Goal: Navigation & Orientation: Find specific page/section

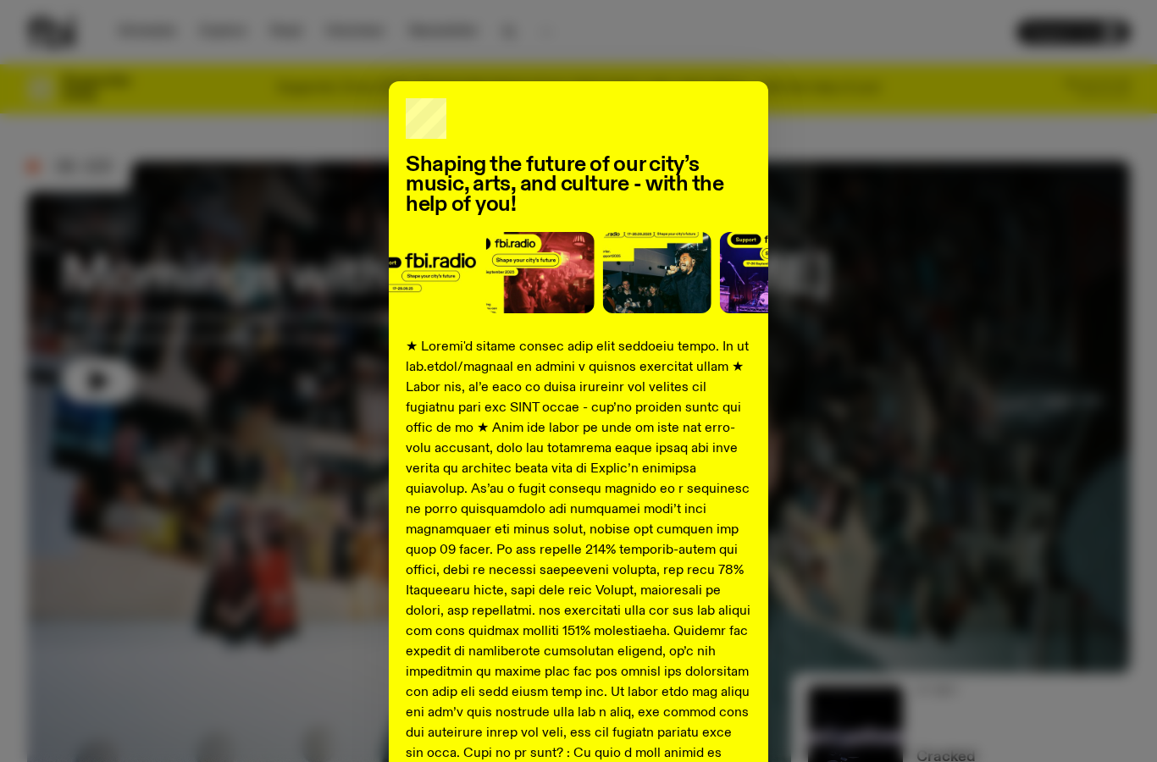
click at [869, 251] on div "Shaping the future of our city’s music, arts, and culture - with the help of yo…" at bounding box center [578, 632] width 1103 height 1103
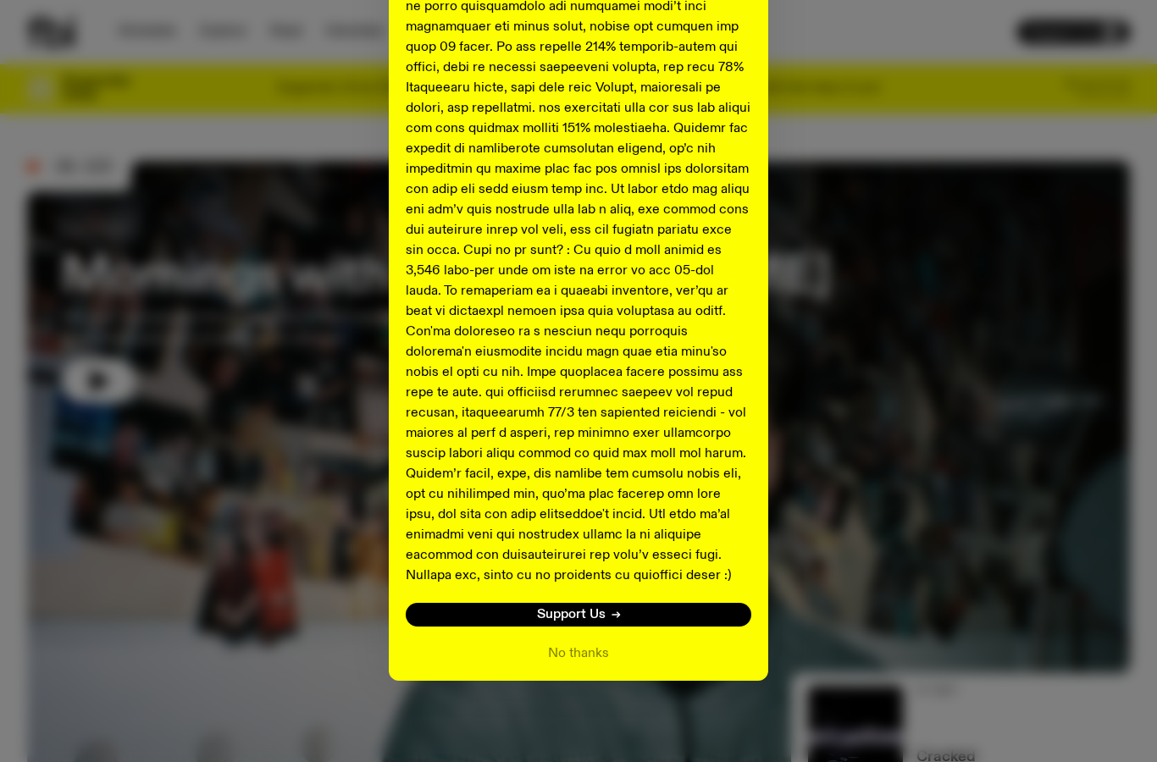
scroll to position [501, 0]
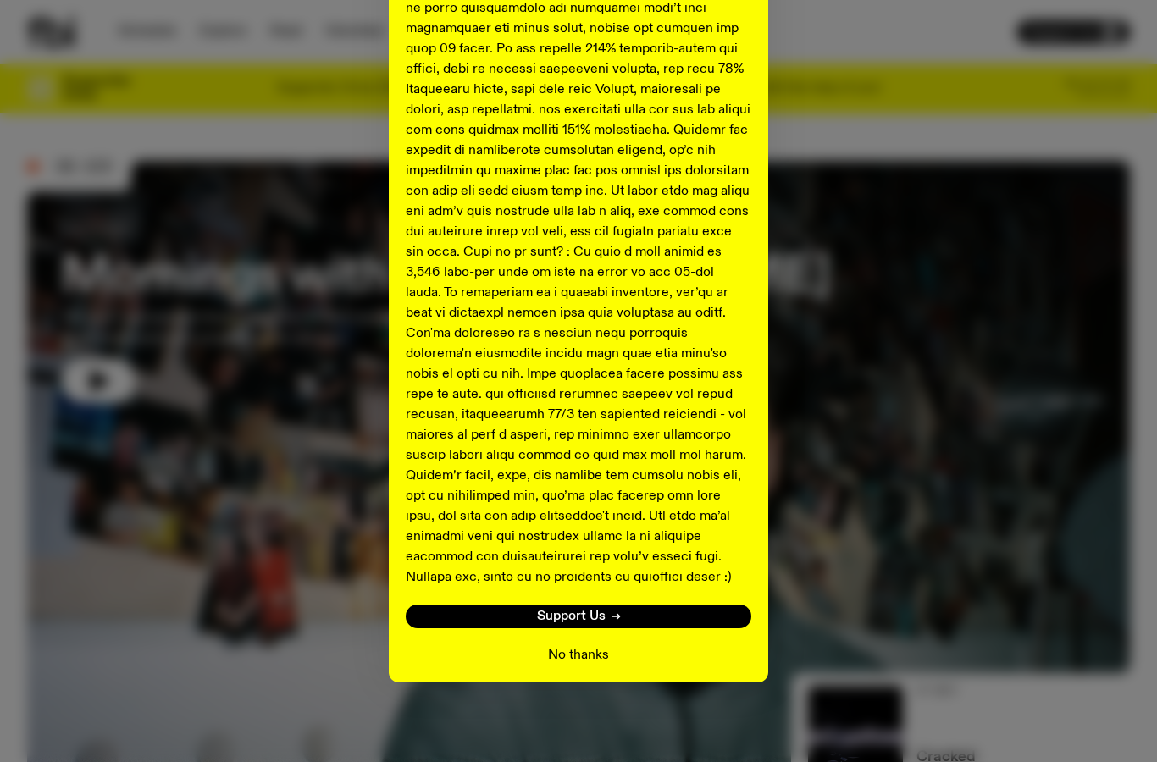
click at [582, 657] on button "No thanks" at bounding box center [578, 655] width 61 height 20
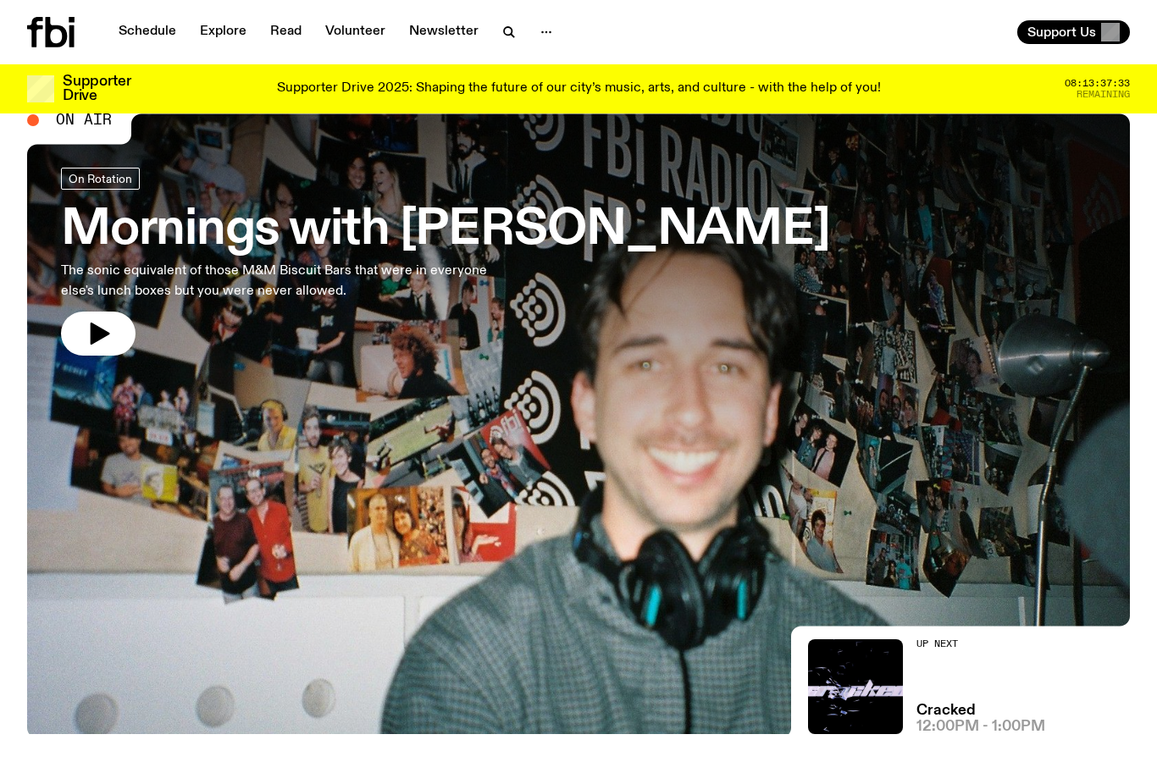
scroll to position [0, 0]
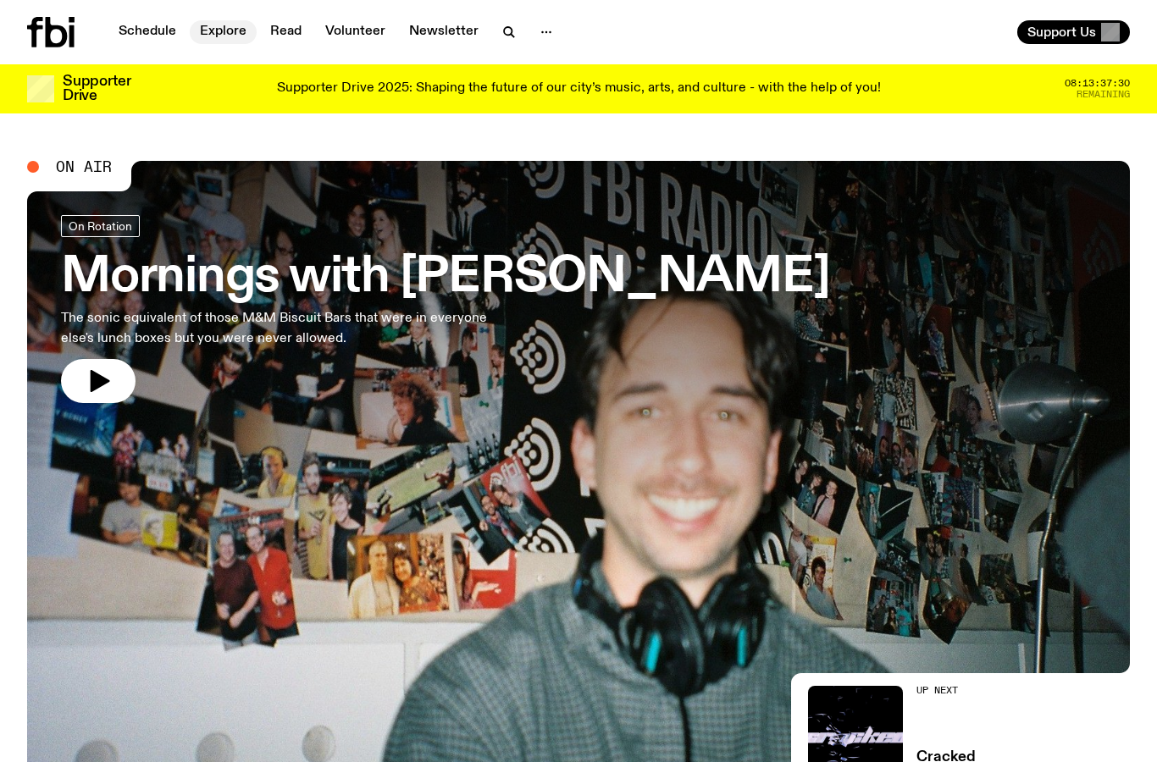
click at [213, 29] on link "Explore" at bounding box center [223, 32] width 67 height 24
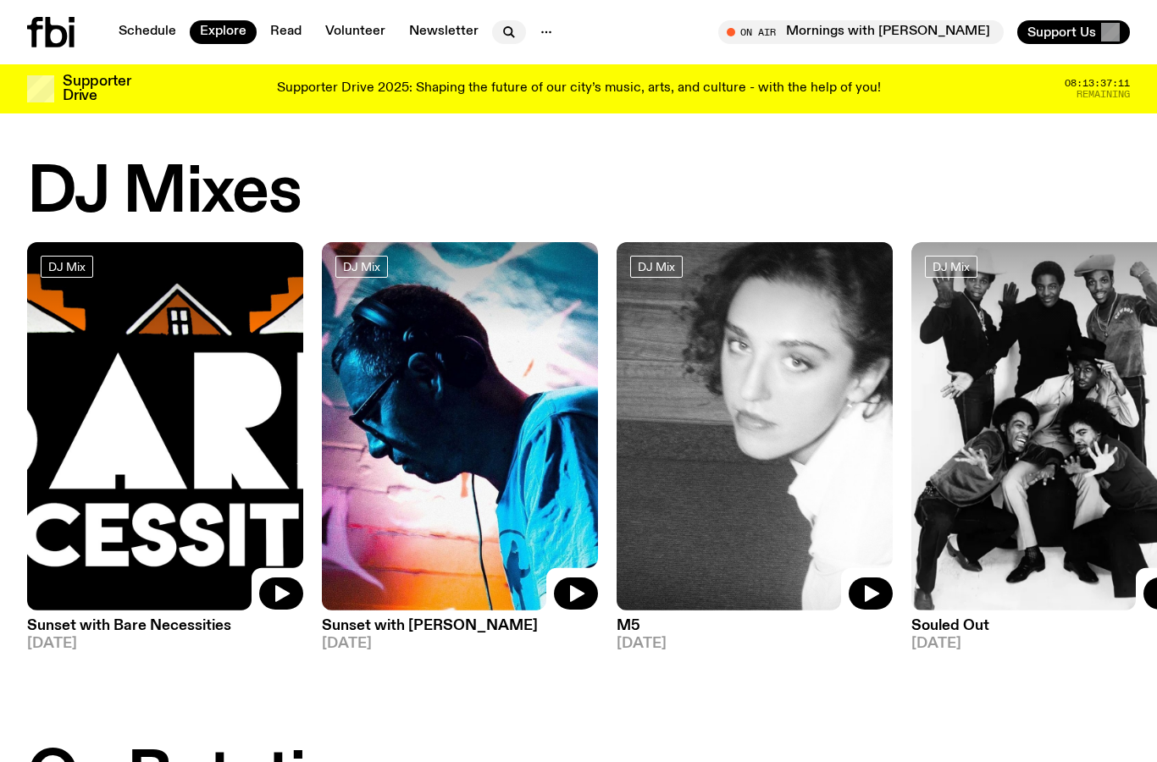
click at [506, 40] on icon "button" at bounding box center [509, 32] width 20 height 20
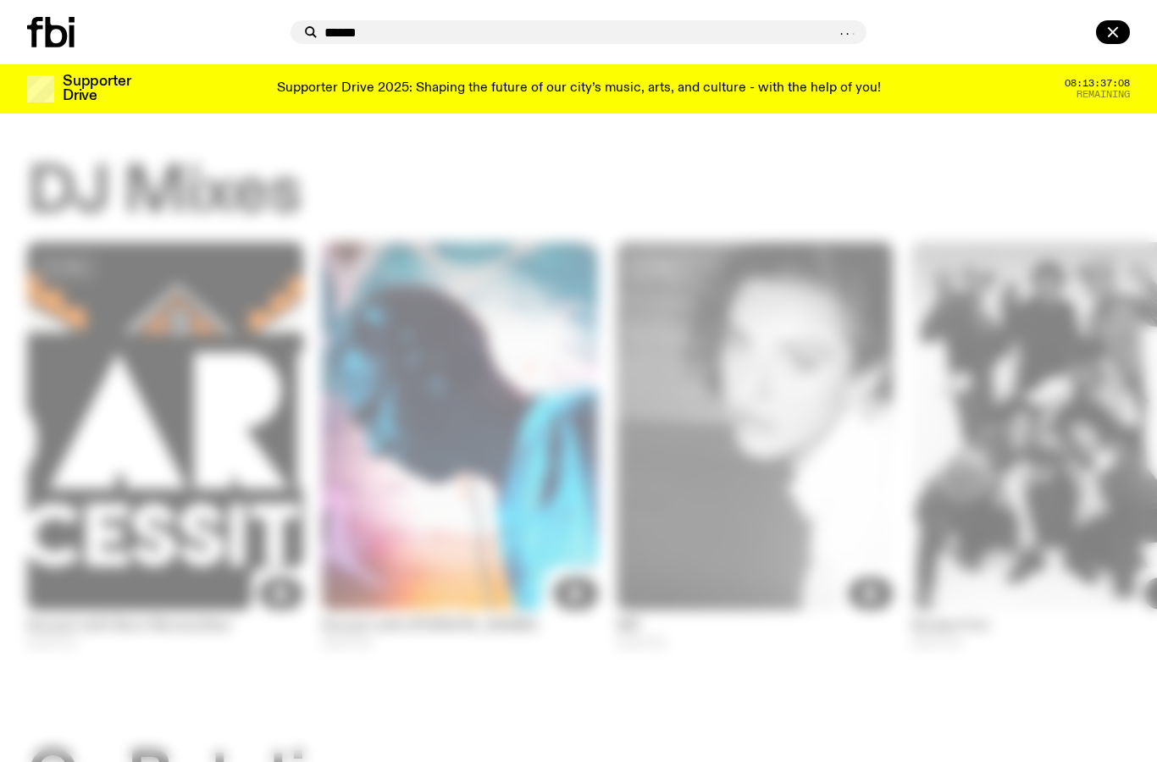
type input "*******"
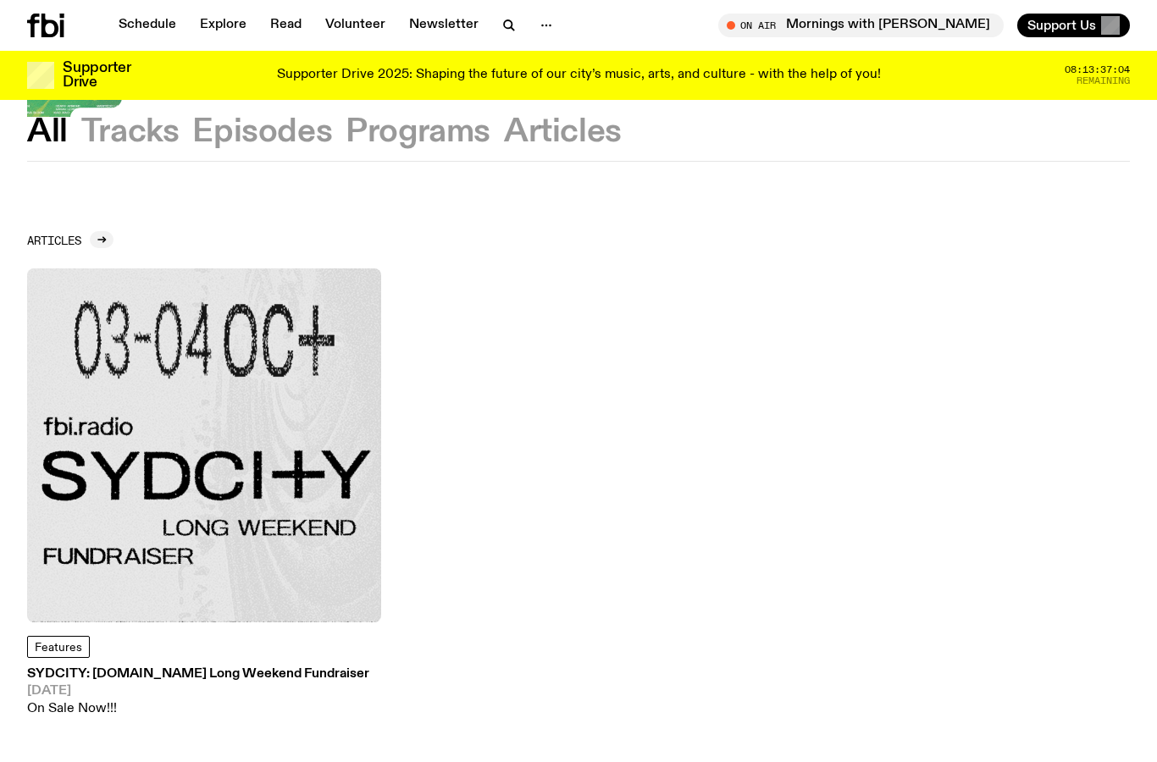
click at [271, 486] on img at bounding box center [204, 445] width 354 height 354
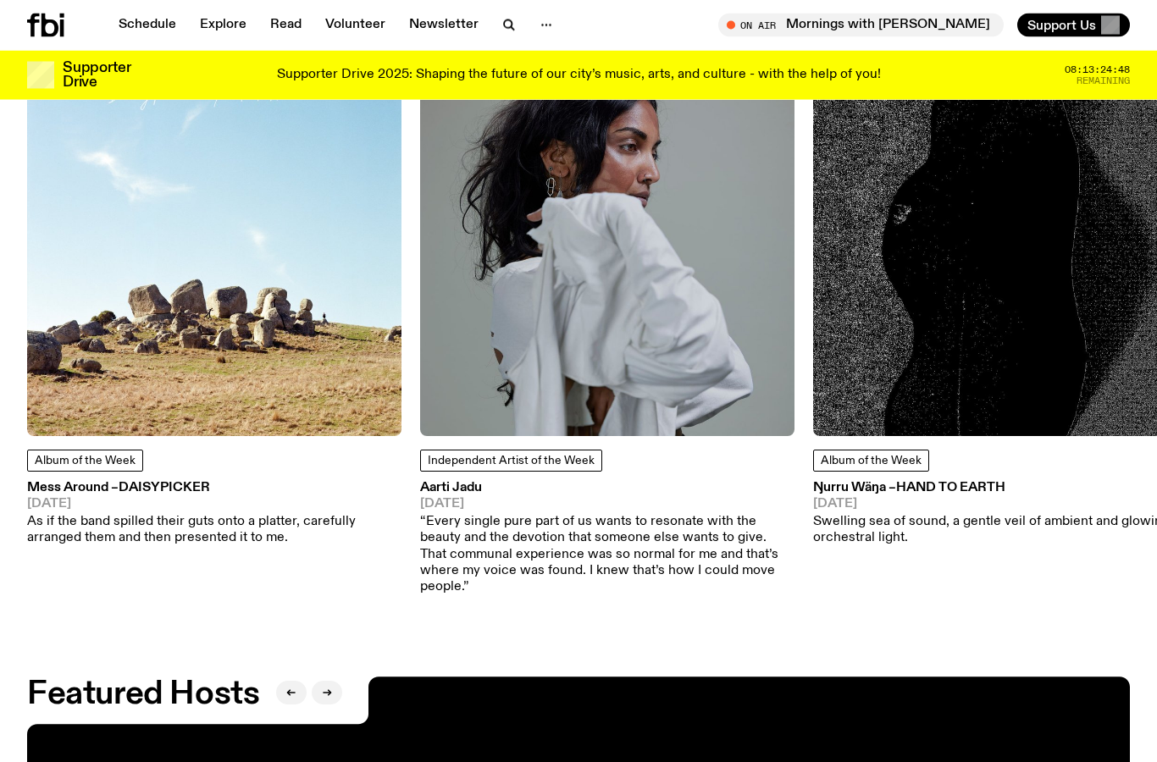
scroll to position [2103, 0]
click at [163, 487] on span "Daisypicker" at bounding box center [164, 488] width 91 height 14
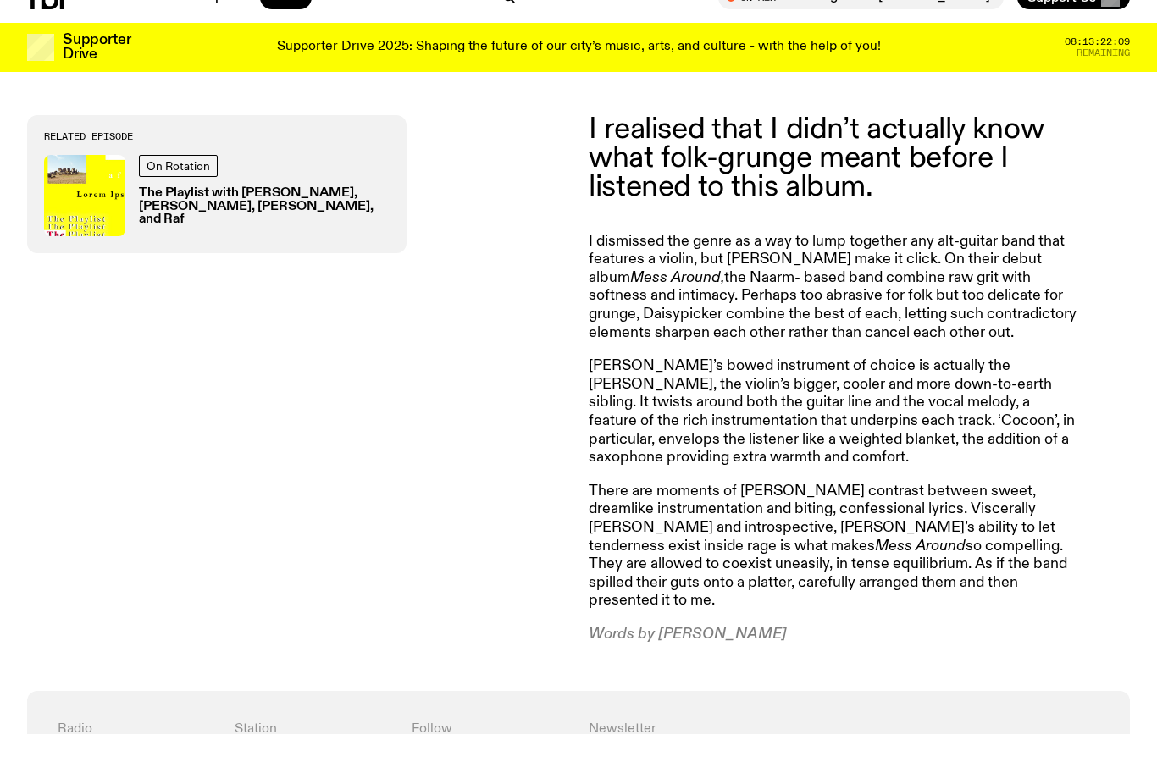
scroll to position [621, 0]
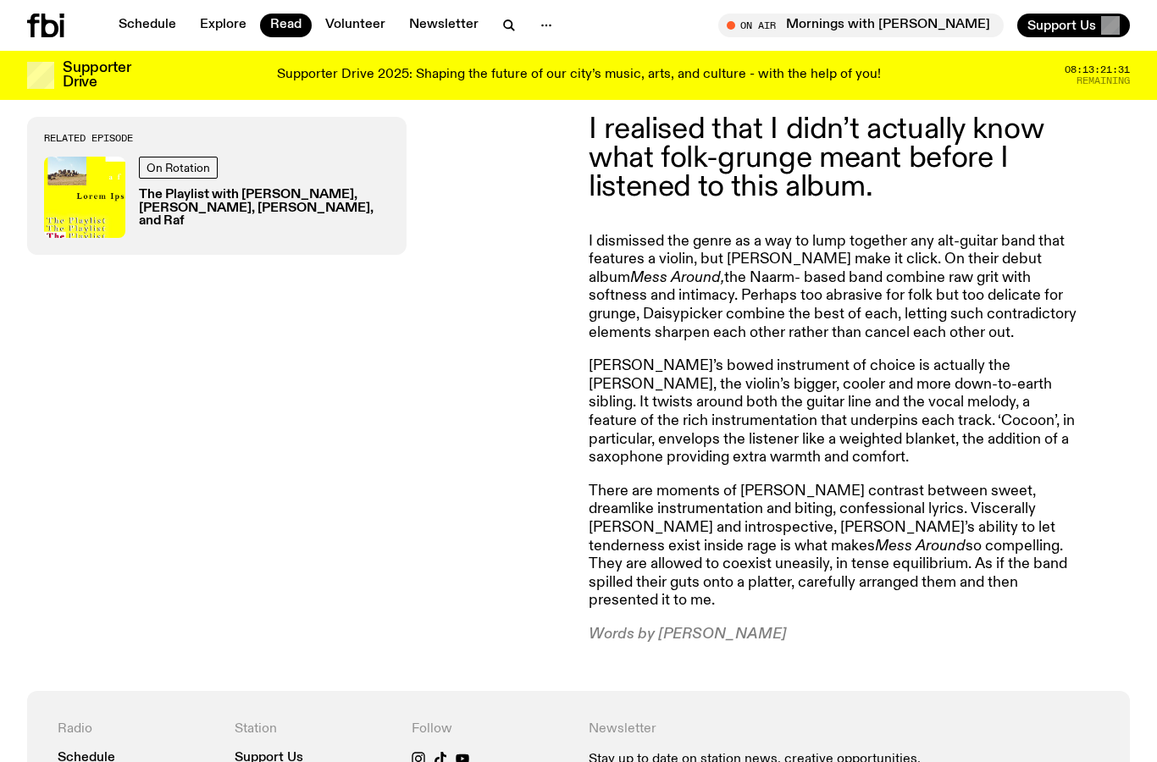
drag, startPoint x: 440, startPoint y: 761, endPoint x: 458, endPoint y: 761, distance: 18.6
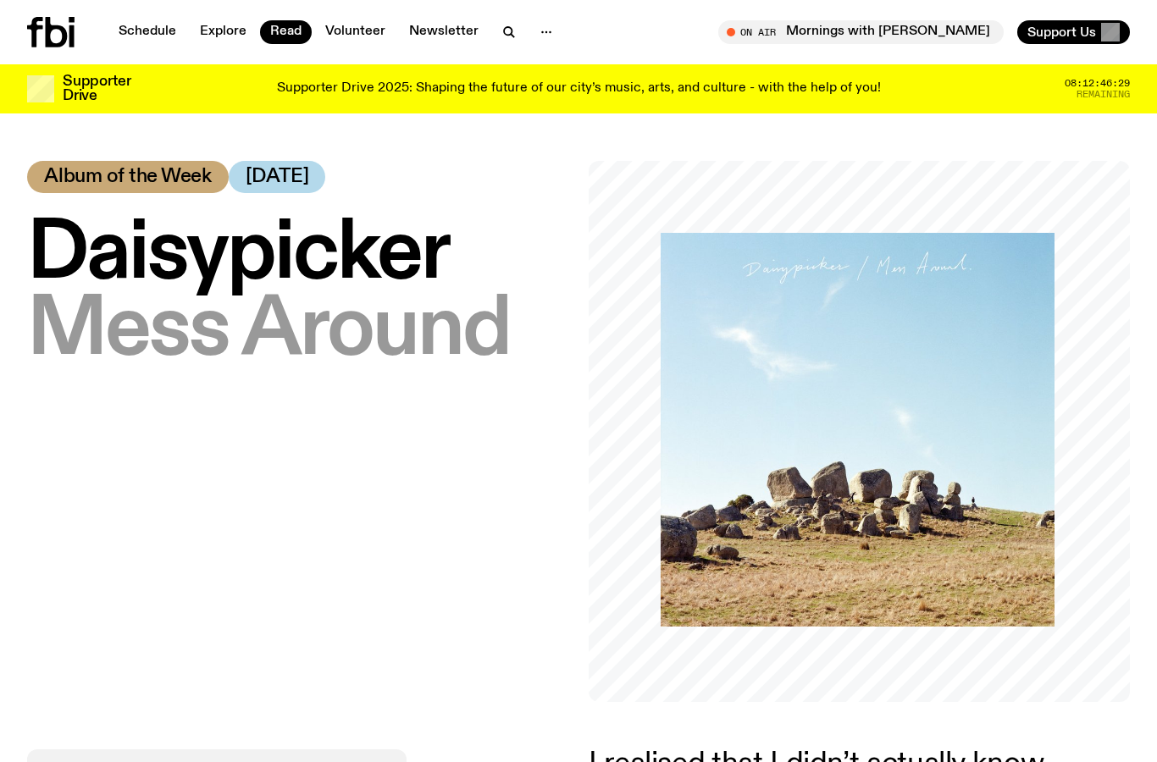
click at [58, 37] on icon at bounding box center [50, 32] width 47 height 30
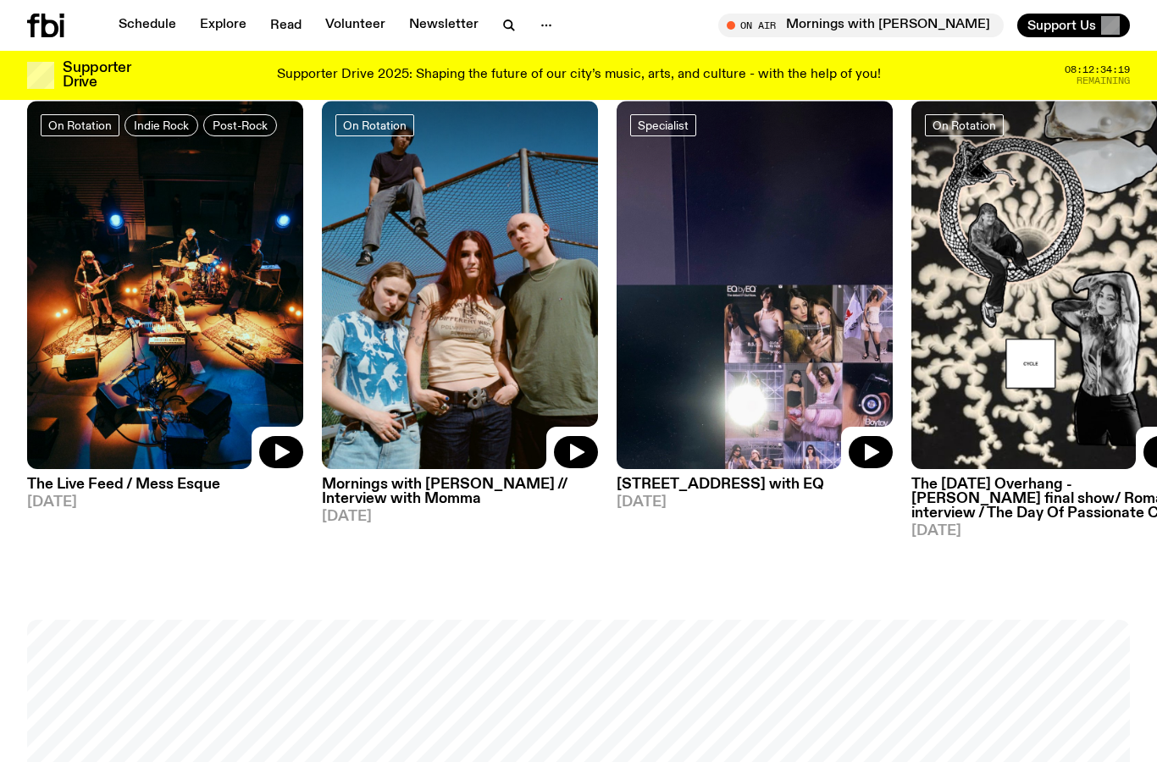
scroll to position [797, 0]
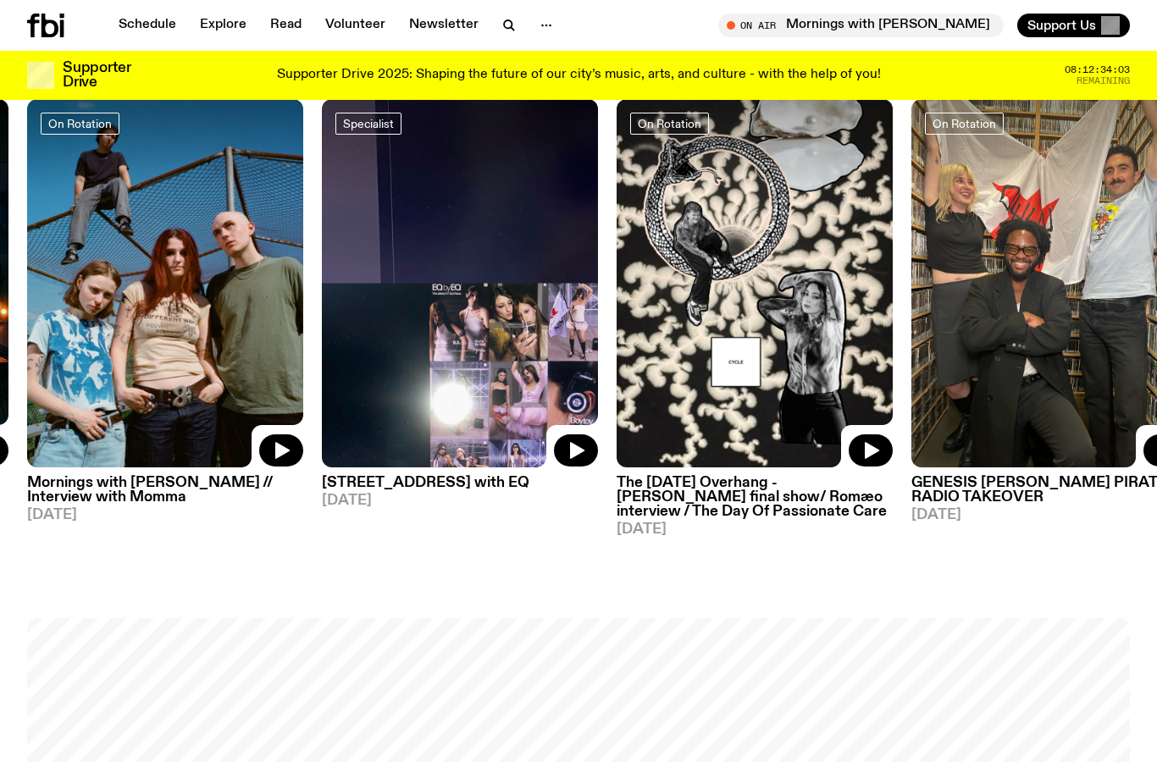
click at [791, 501] on h3 "The [DATE] Overhang - [PERSON_NAME] final show/ Romæo interview / The Day Of Pa…" at bounding box center [755, 497] width 276 height 43
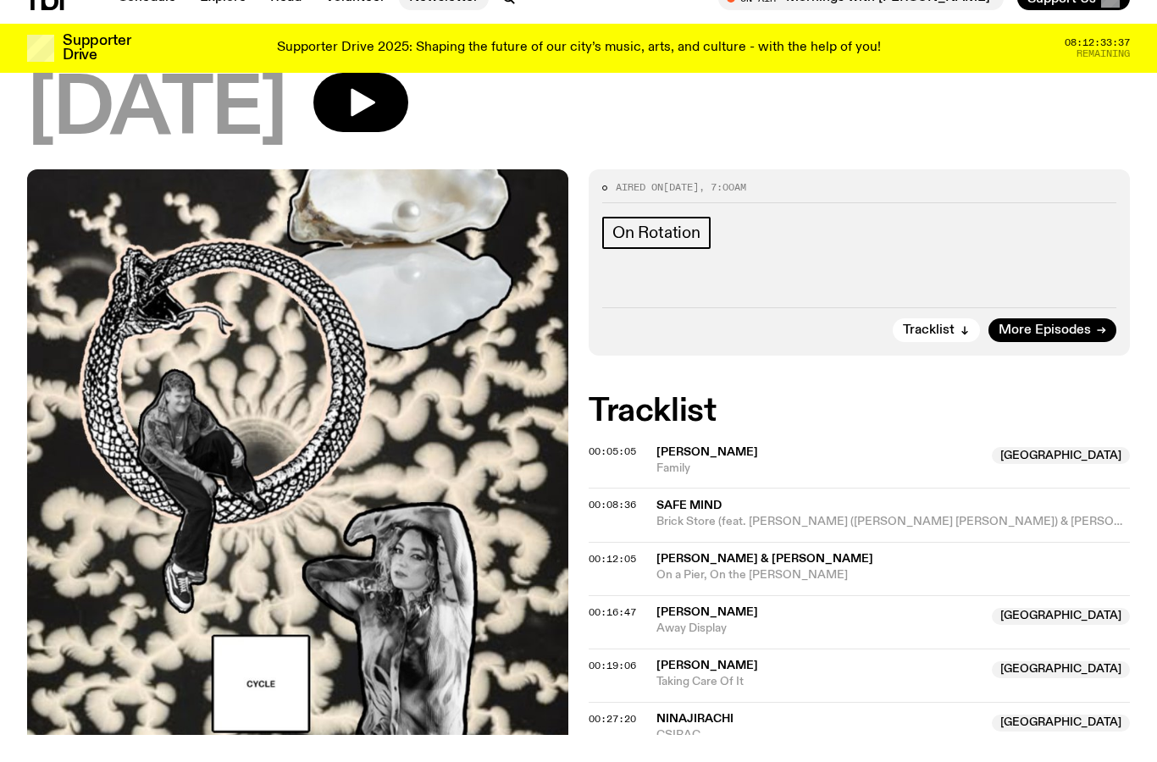
scroll to position [386, 0]
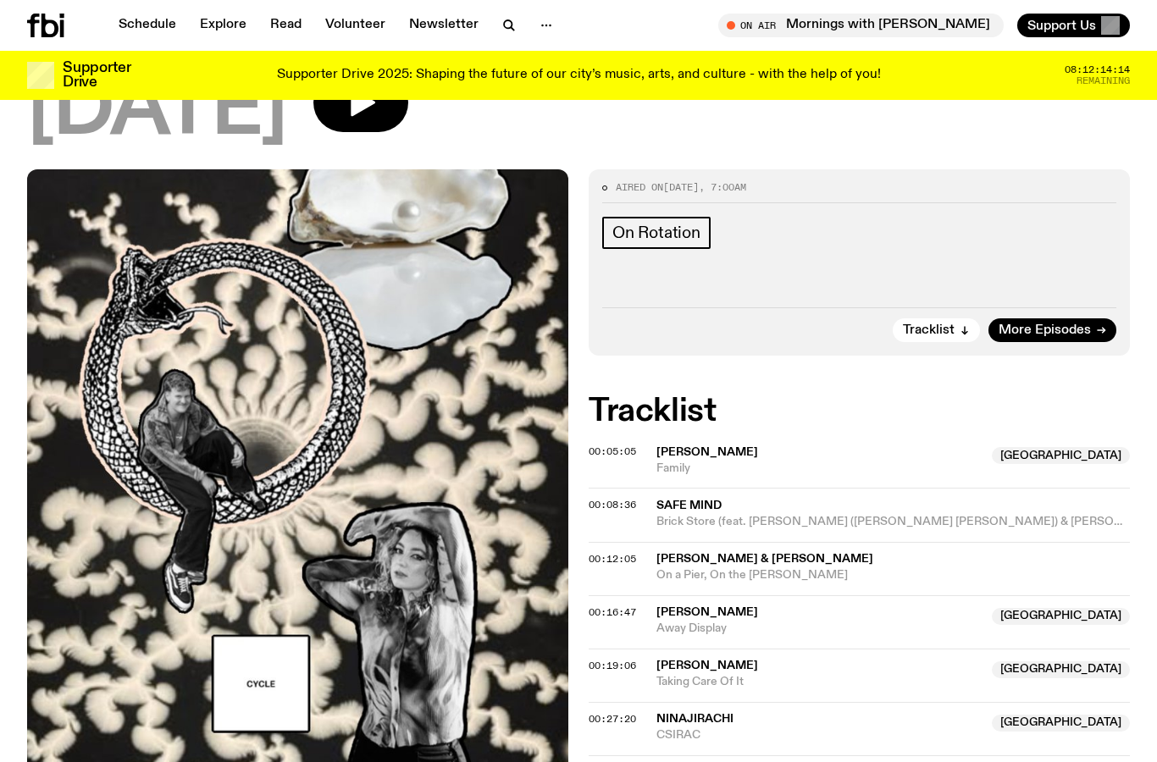
click at [62, 29] on icon at bounding box center [62, 28] width 4 height 17
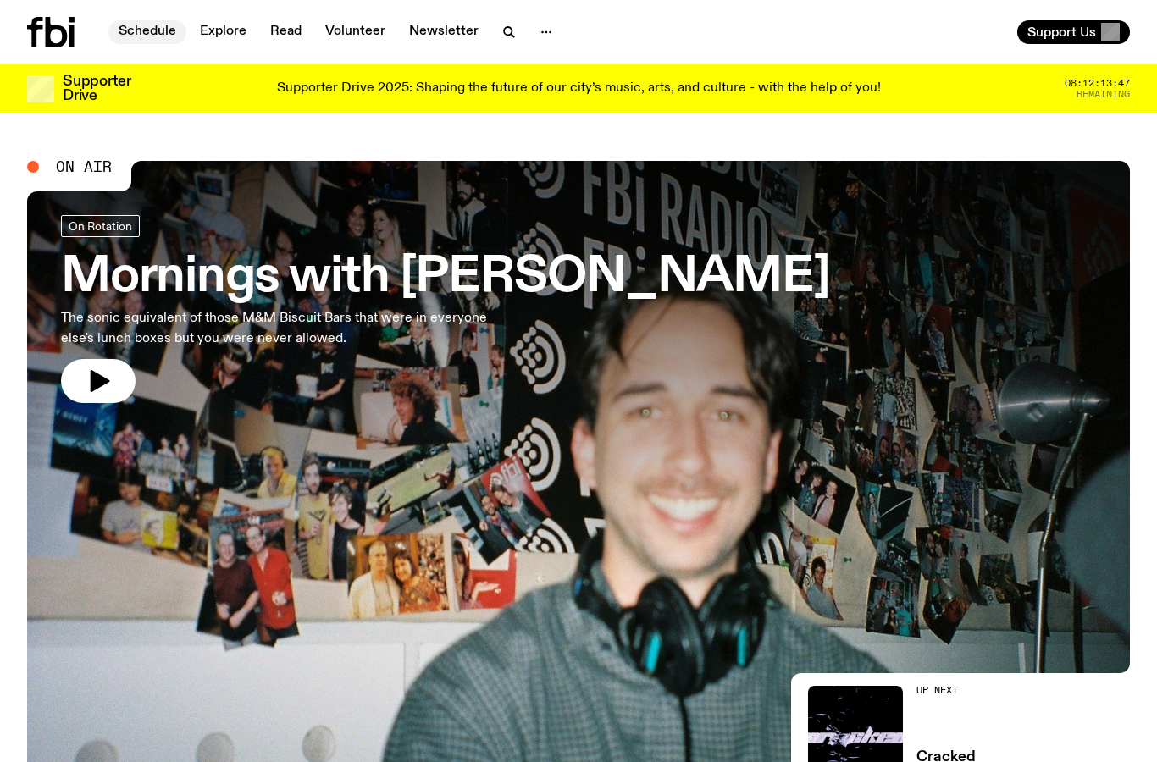
click at [137, 29] on link "Schedule" at bounding box center [147, 32] width 78 height 24
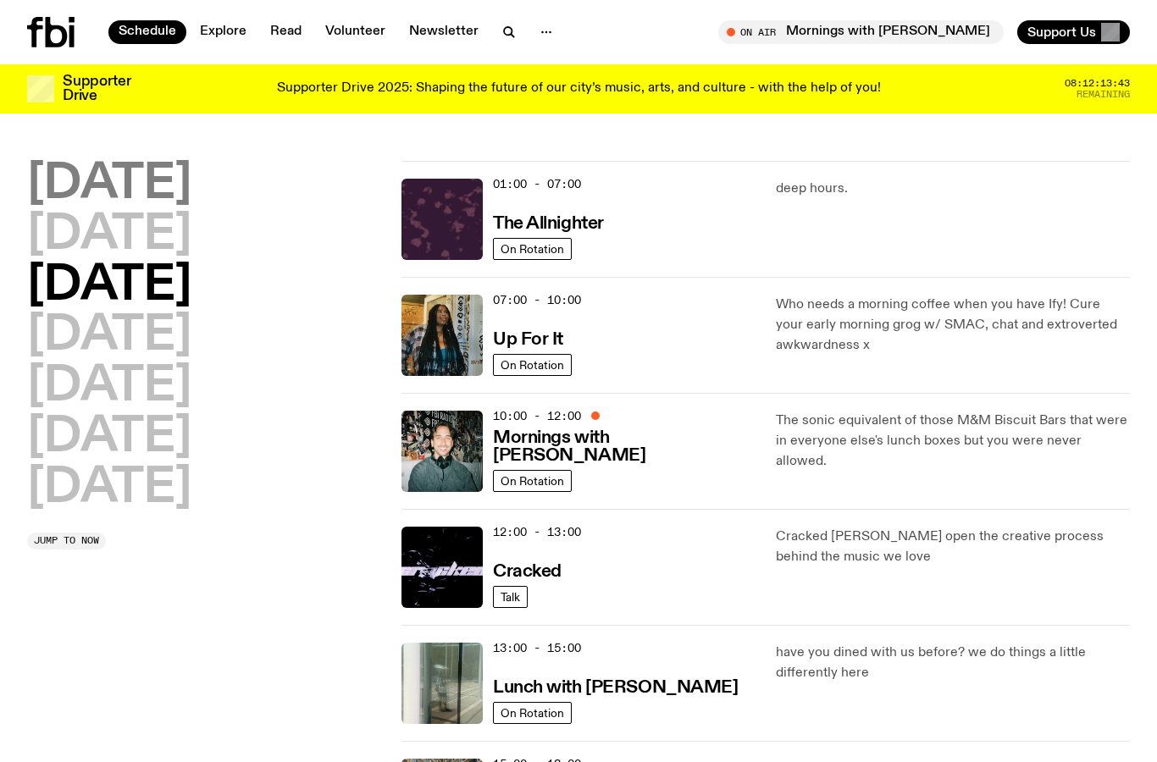
click at [185, 190] on h2 "Monday" at bounding box center [109, 184] width 164 height 47
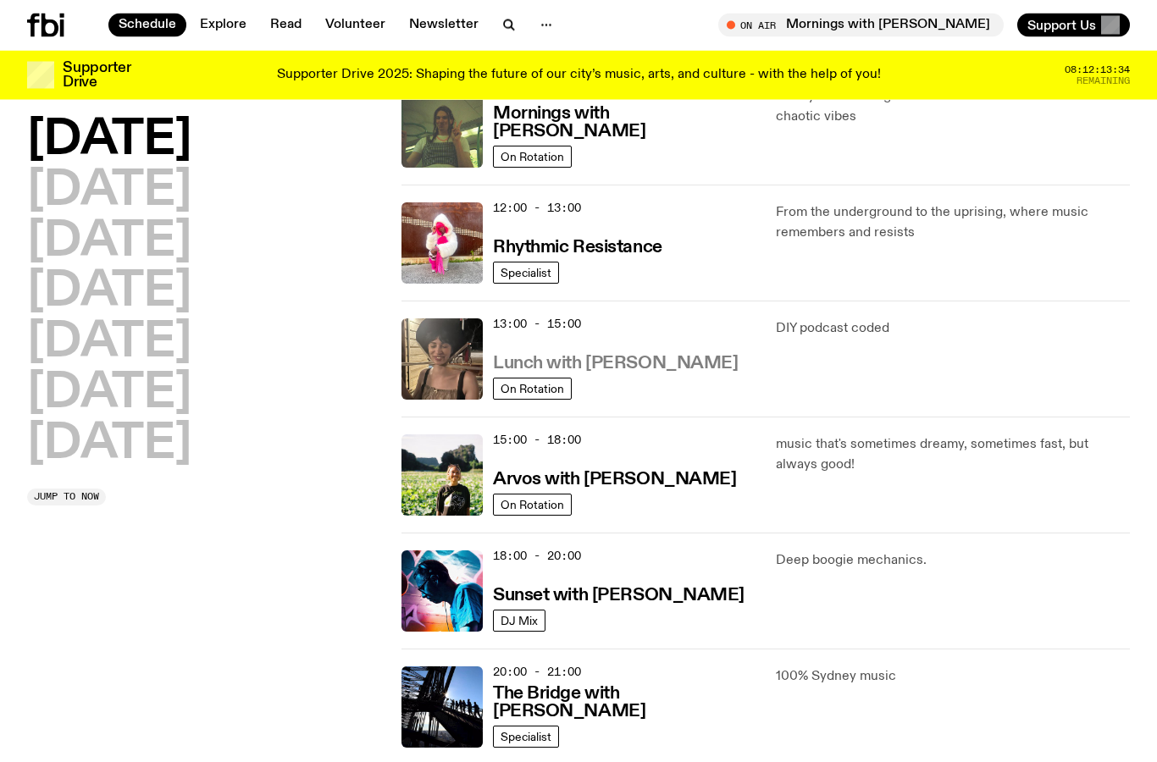
scroll to position [311, 0]
click at [638, 250] on h3 "Rhythmic Resistance" at bounding box center [577, 248] width 169 height 18
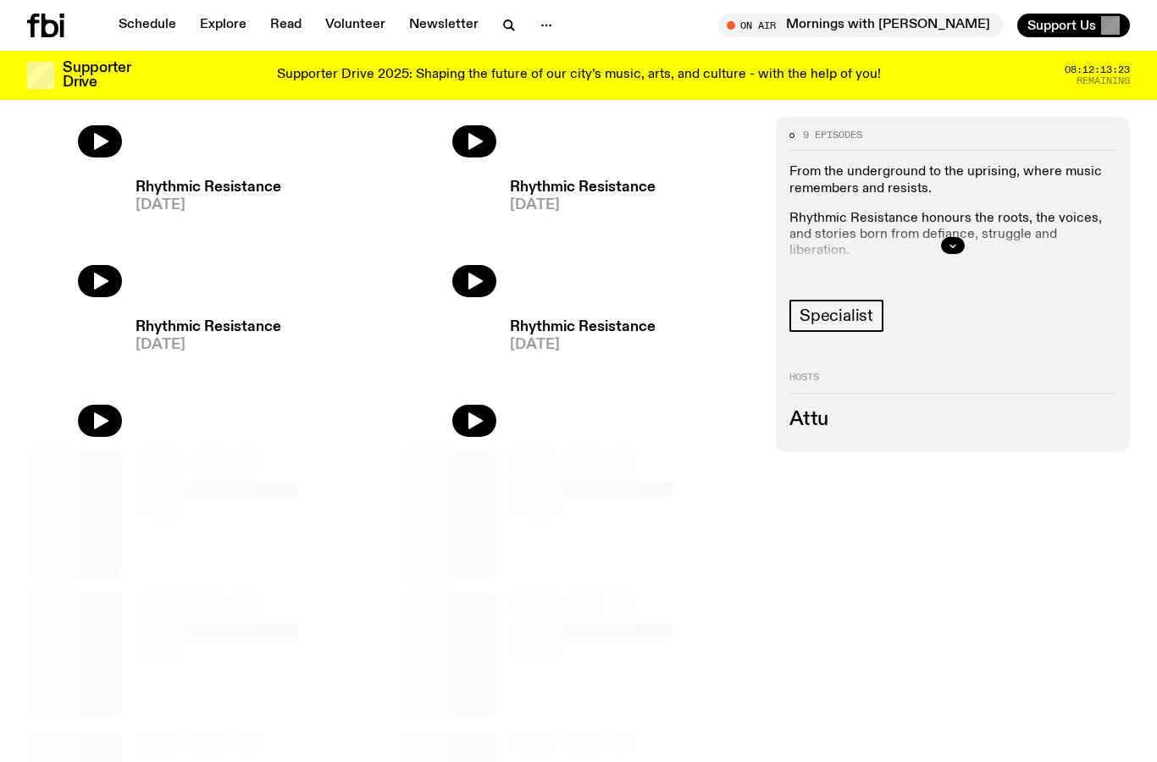
scroll to position [453, 0]
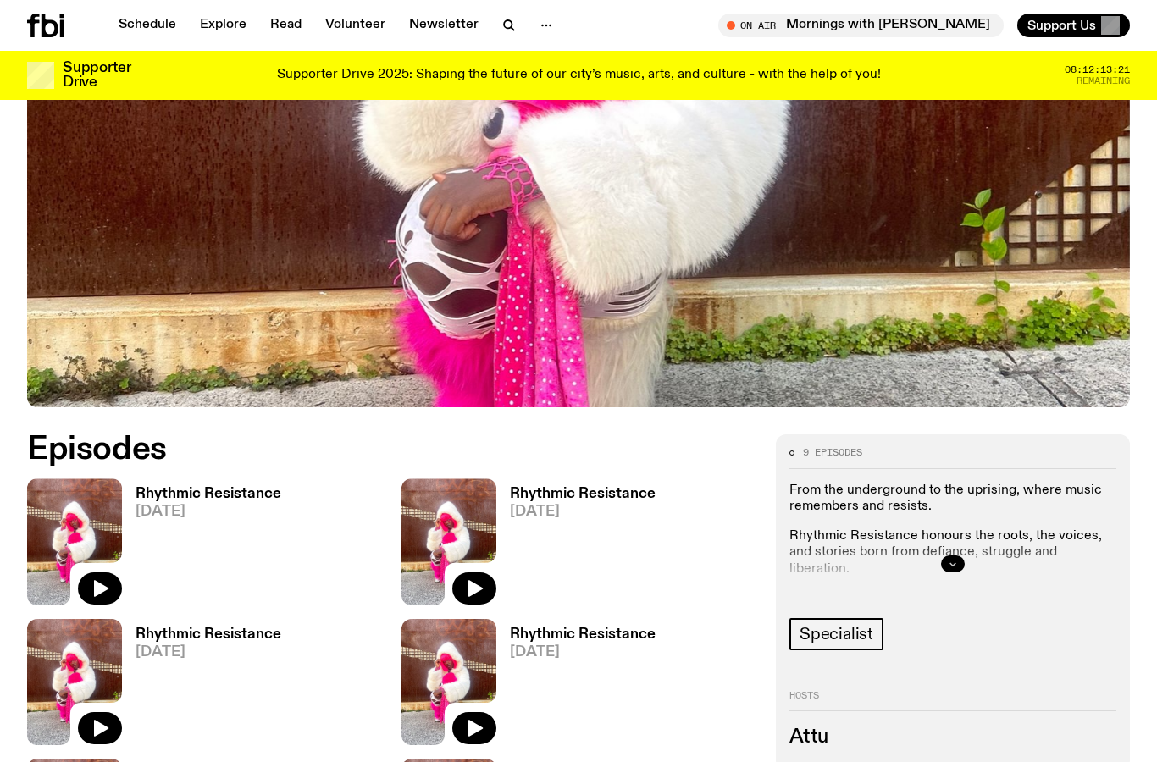
click at [941, 561] on button "button" at bounding box center [953, 564] width 24 height 17
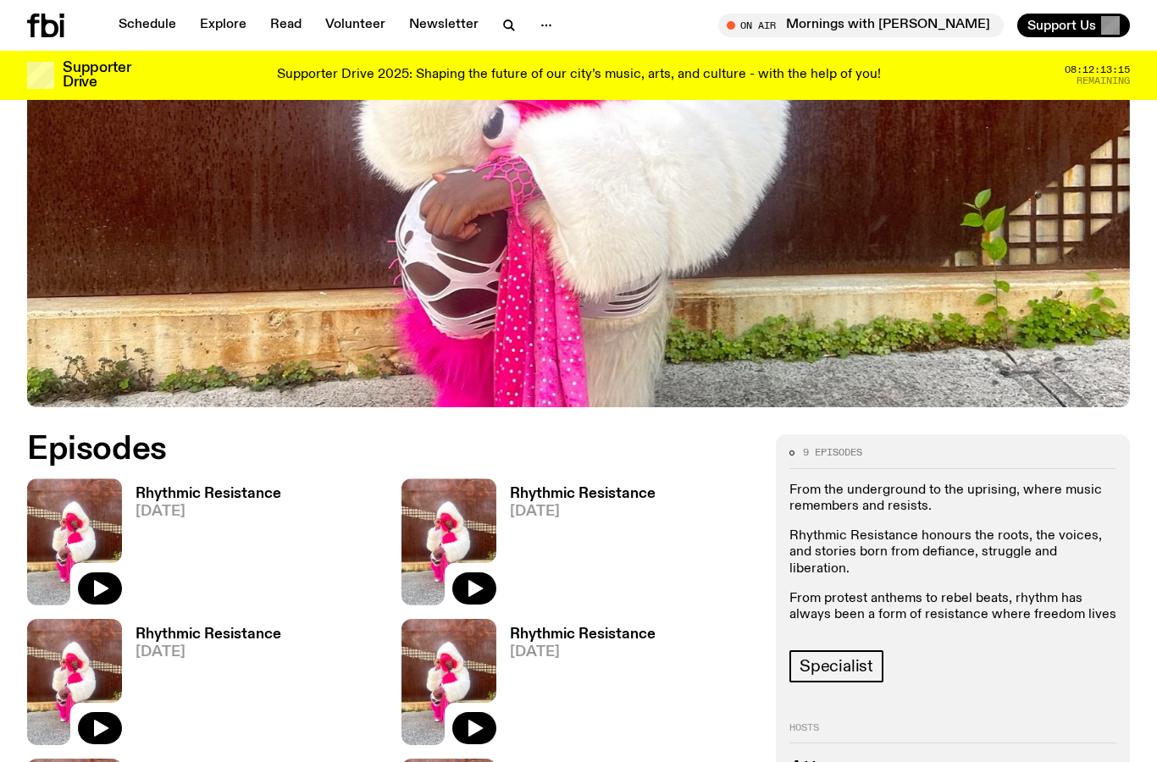
scroll to position [430, 0]
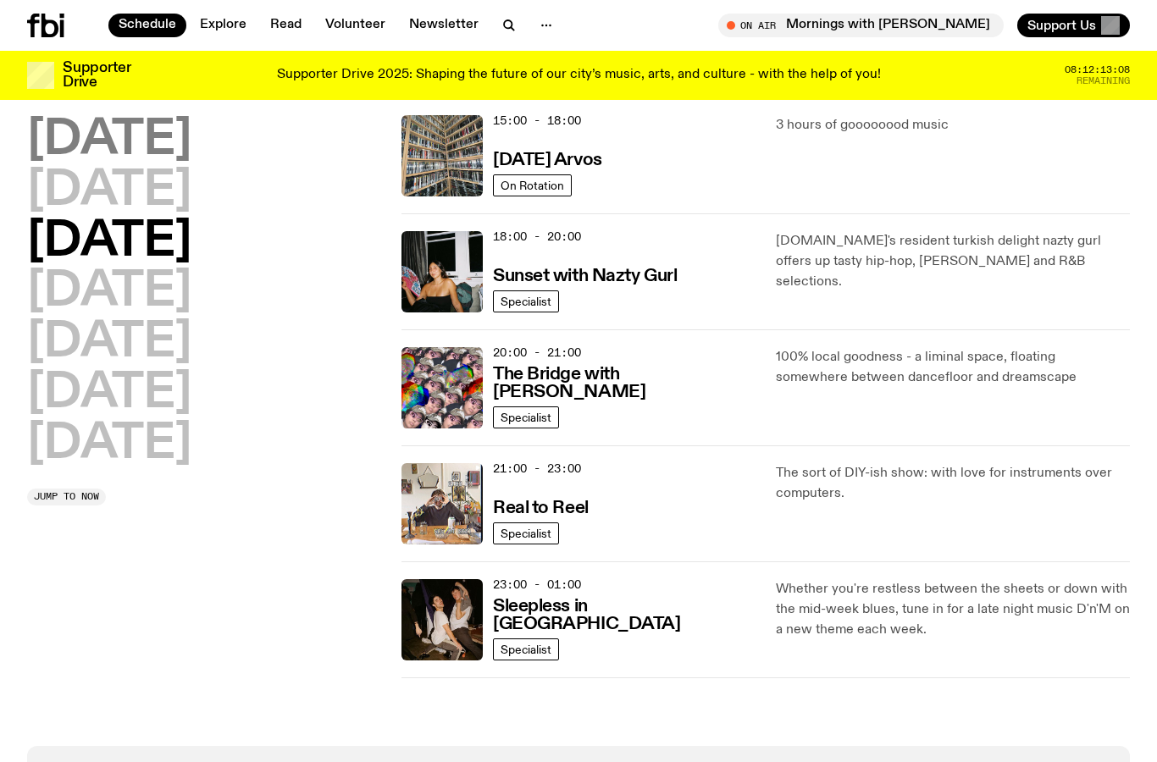
click at [191, 150] on h2 "Monday" at bounding box center [109, 140] width 164 height 47
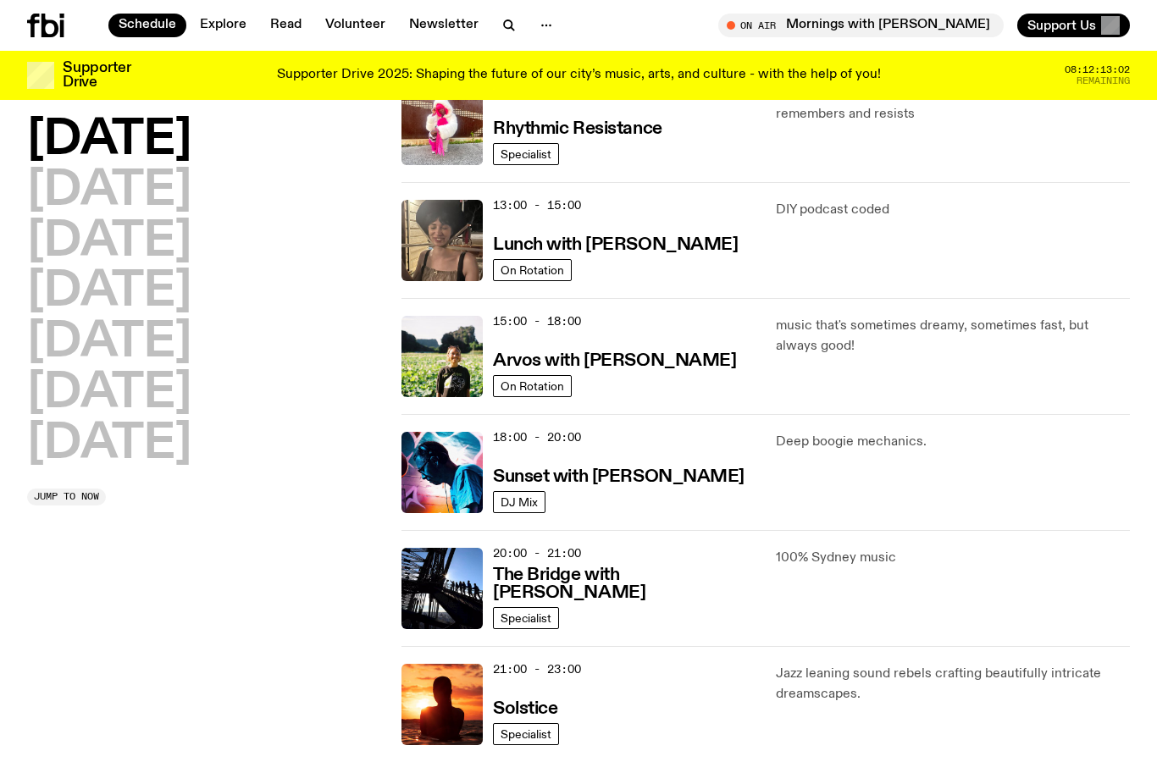
scroll to position [427, 0]
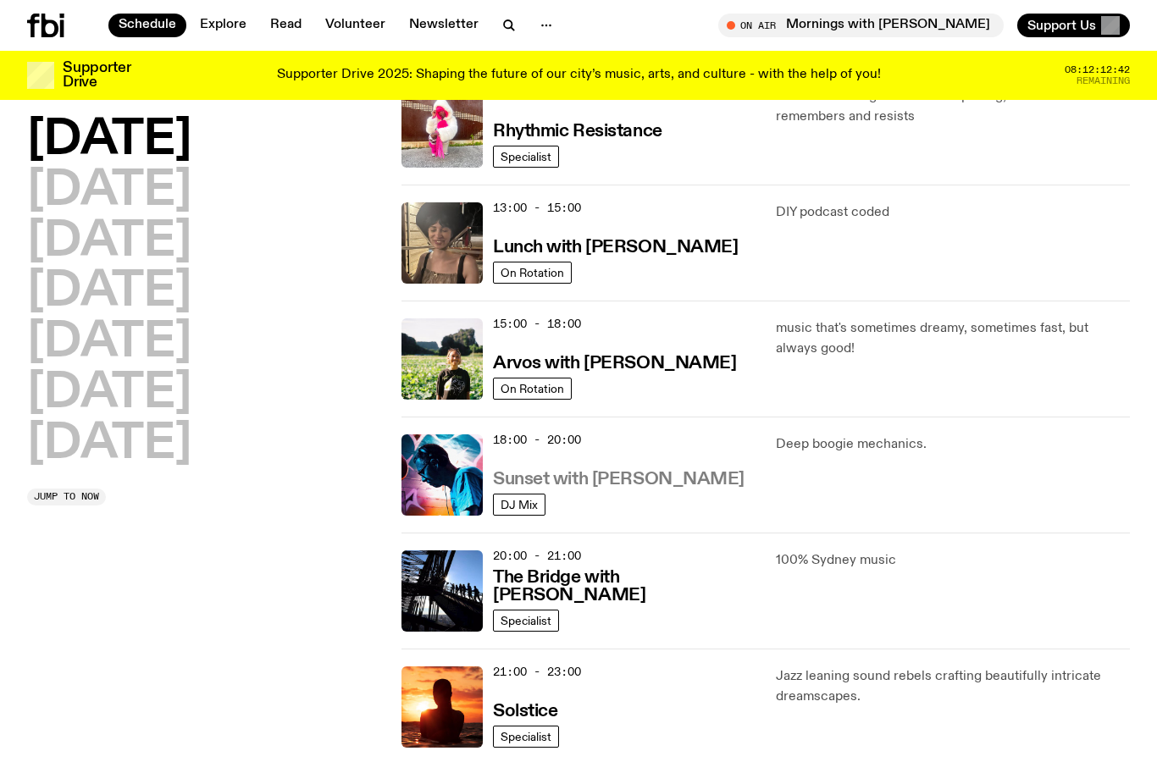
click at [582, 471] on h3 "Sunset with Simon Caldwell" at bounding box center [619, 480] width 252 height 18
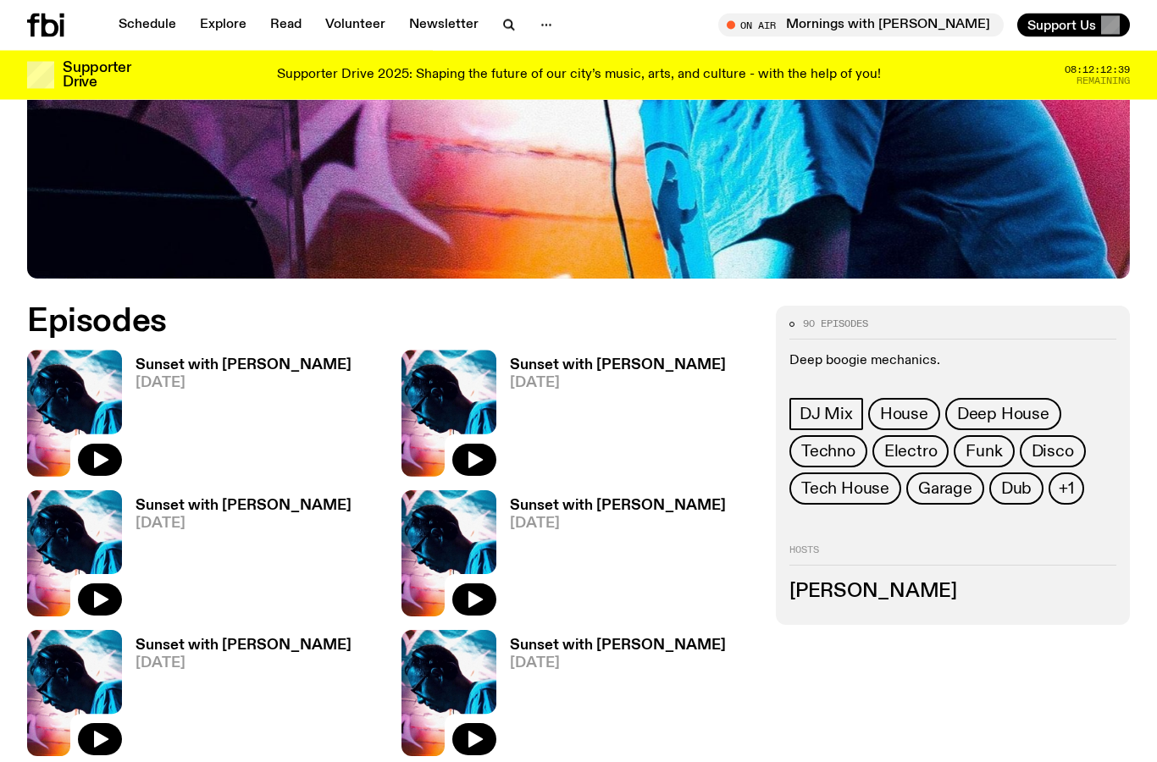
scroll to position [667, 0]
